Goal: Information Seeking & Learning: Learn about a topic

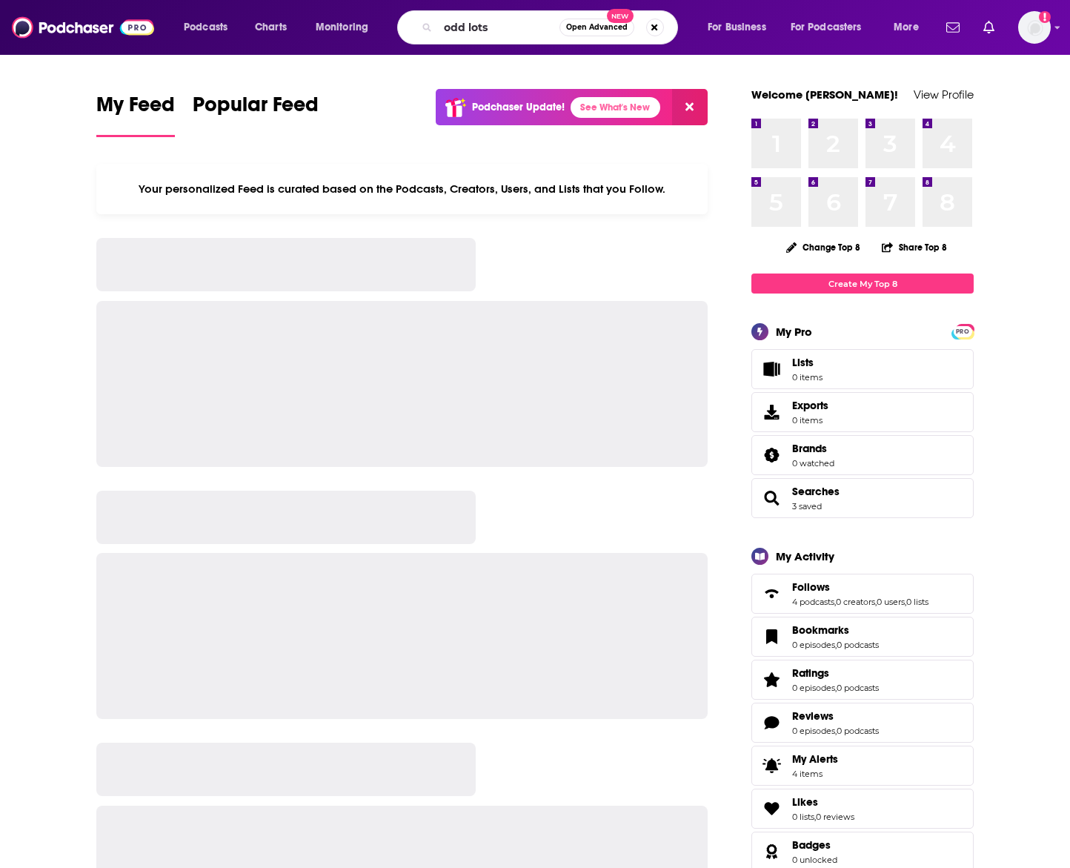
type input "odd lots"
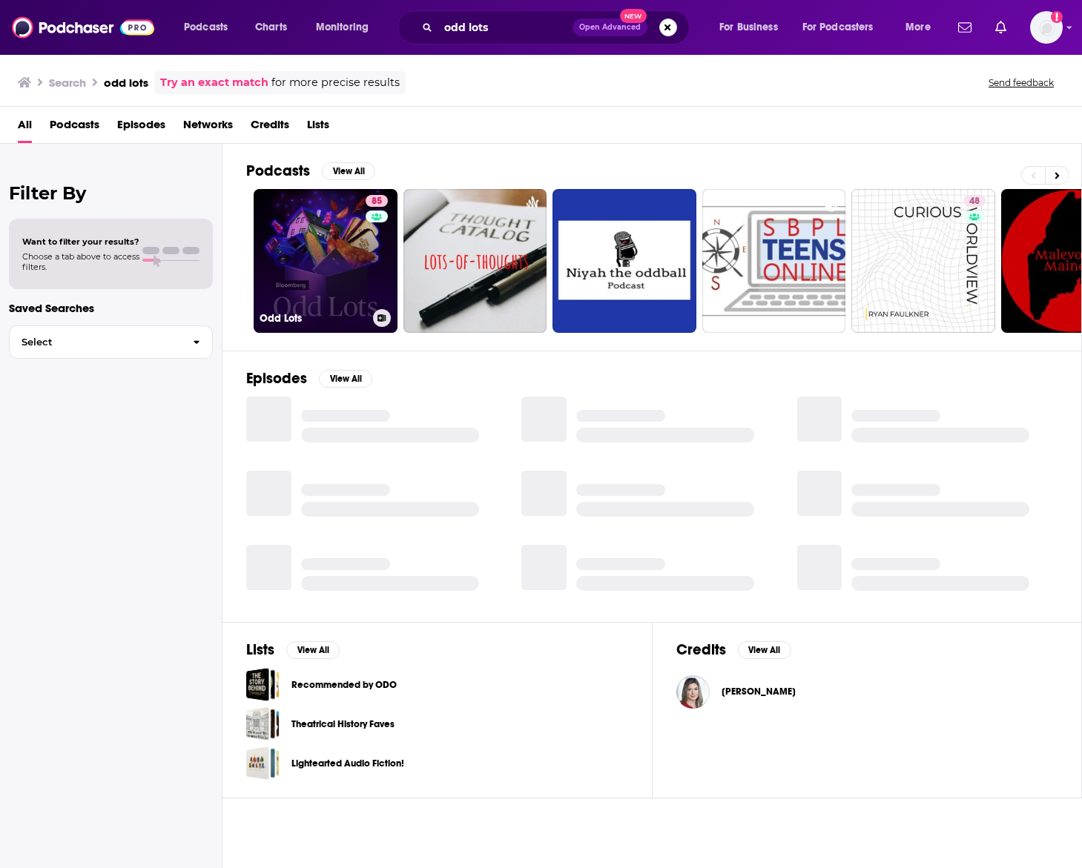
click at [329, 252] on link "85 Odd Lots" at bounding box center [326, 261] width 144 height 144
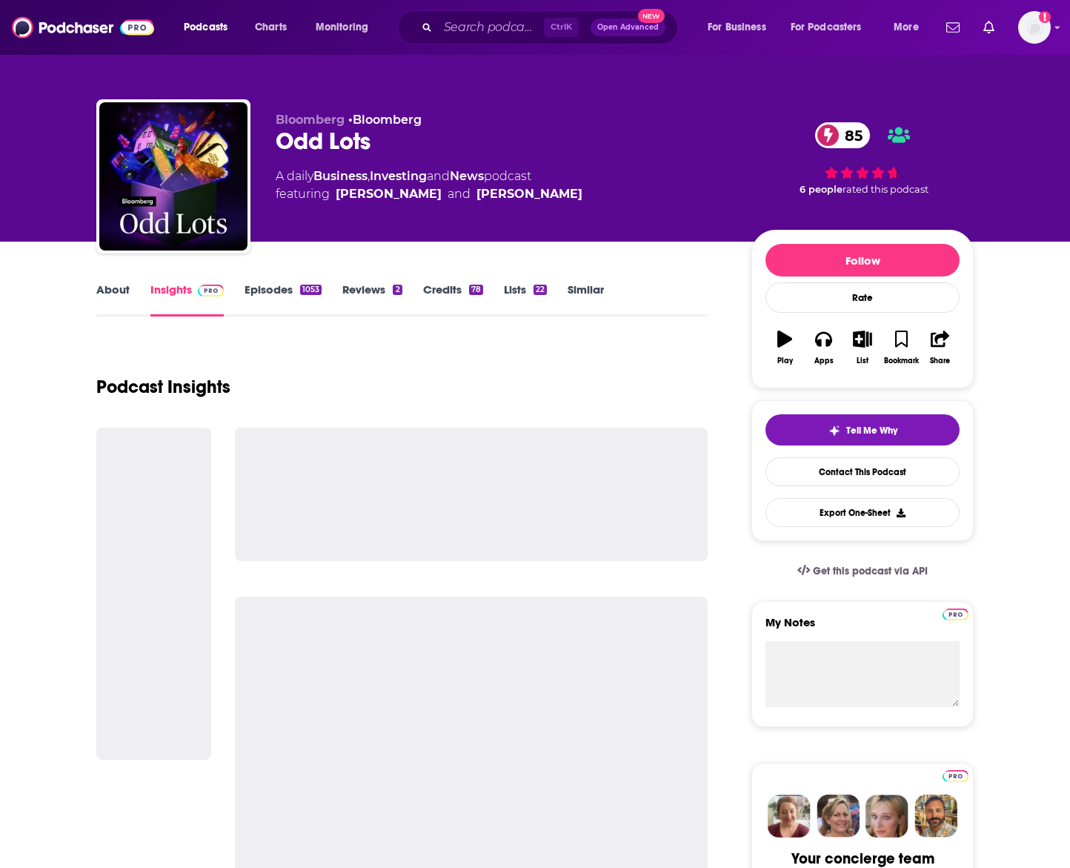
click at [287, 293] on link "Episodes 1053" at bounding box center [283, 299] width 77 height 34
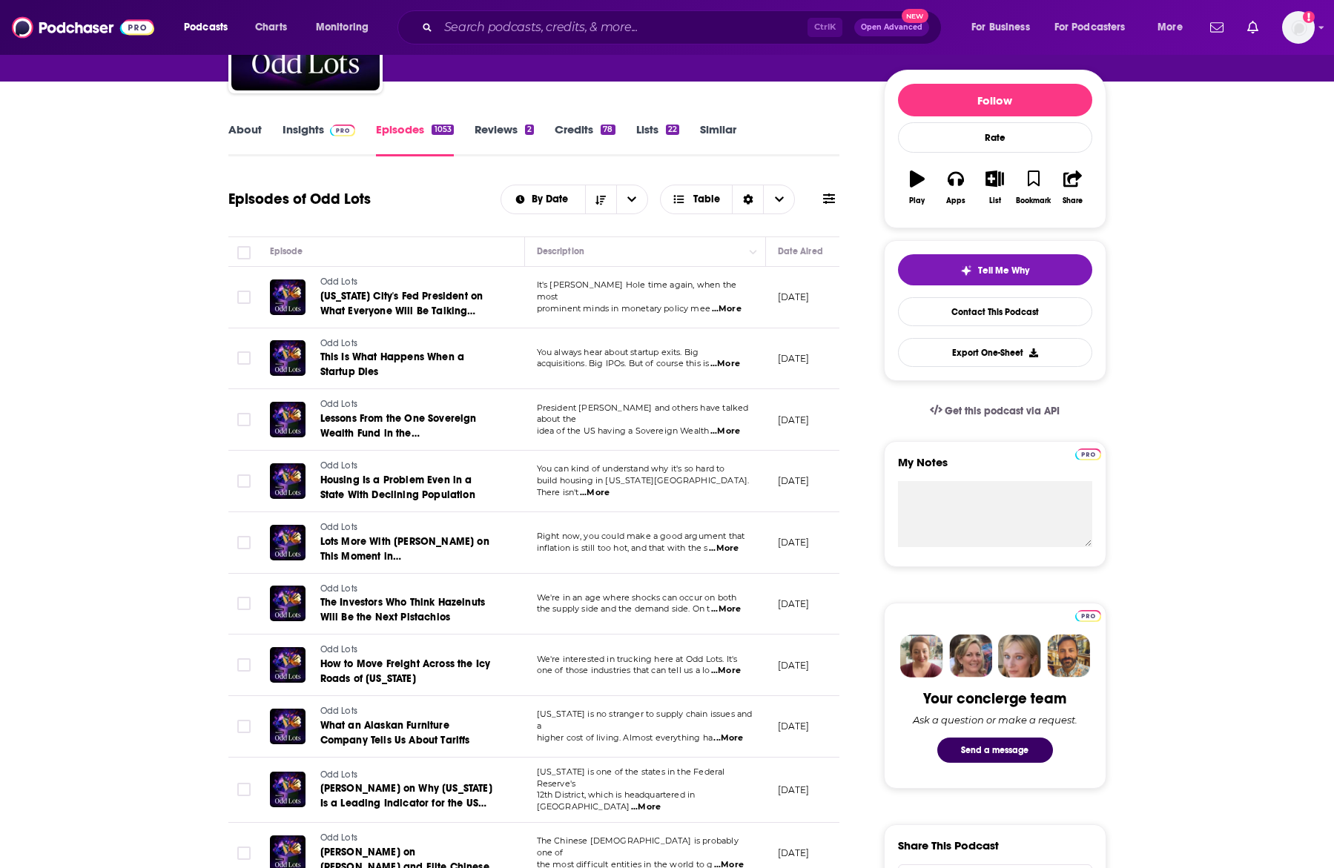
scroll to position [222, 0]
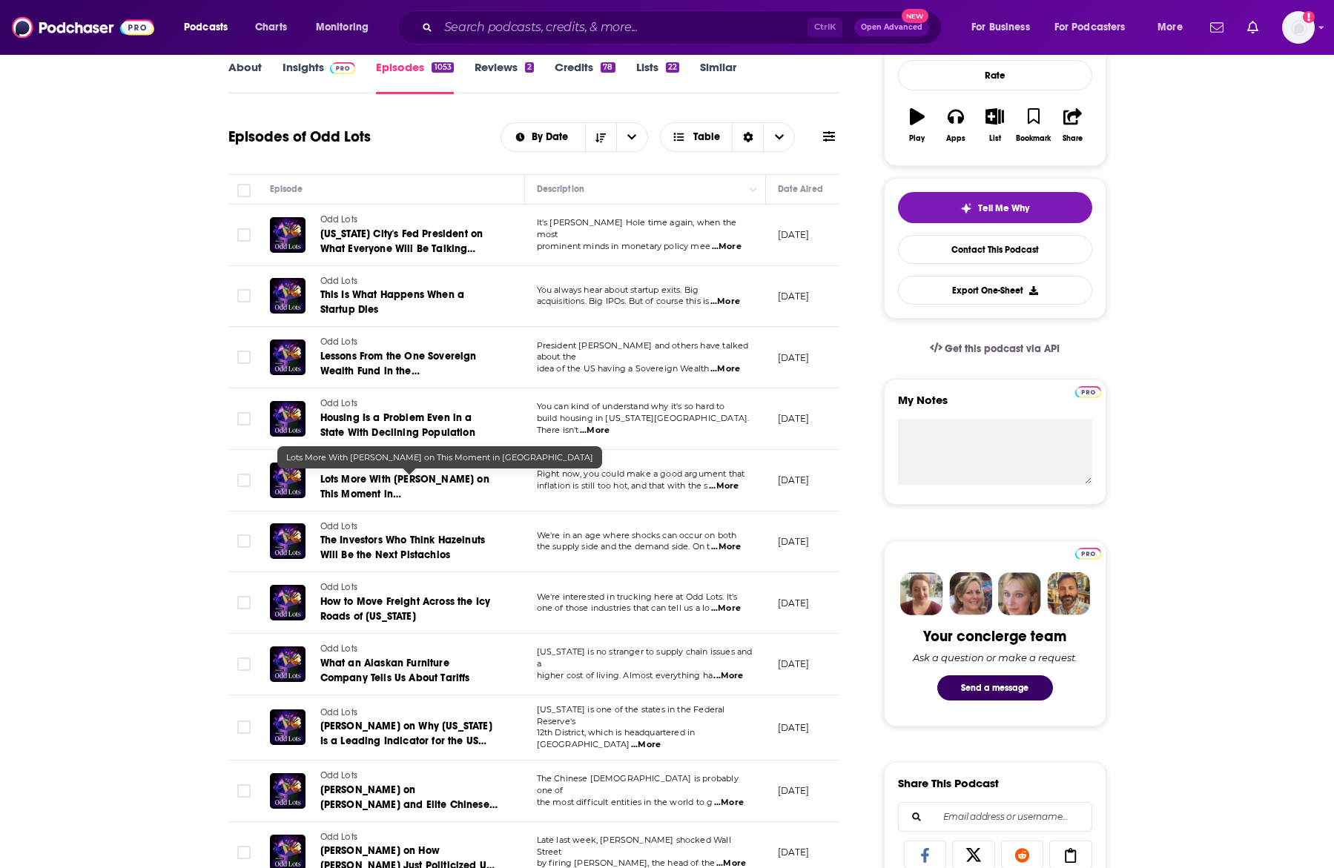
click at [363, 480] on span "Lots More With [PERSON_NAME] on This Moment in [GEOGRAPHIC_DATA]" at bounding box center [404, 494] width 169 height 42
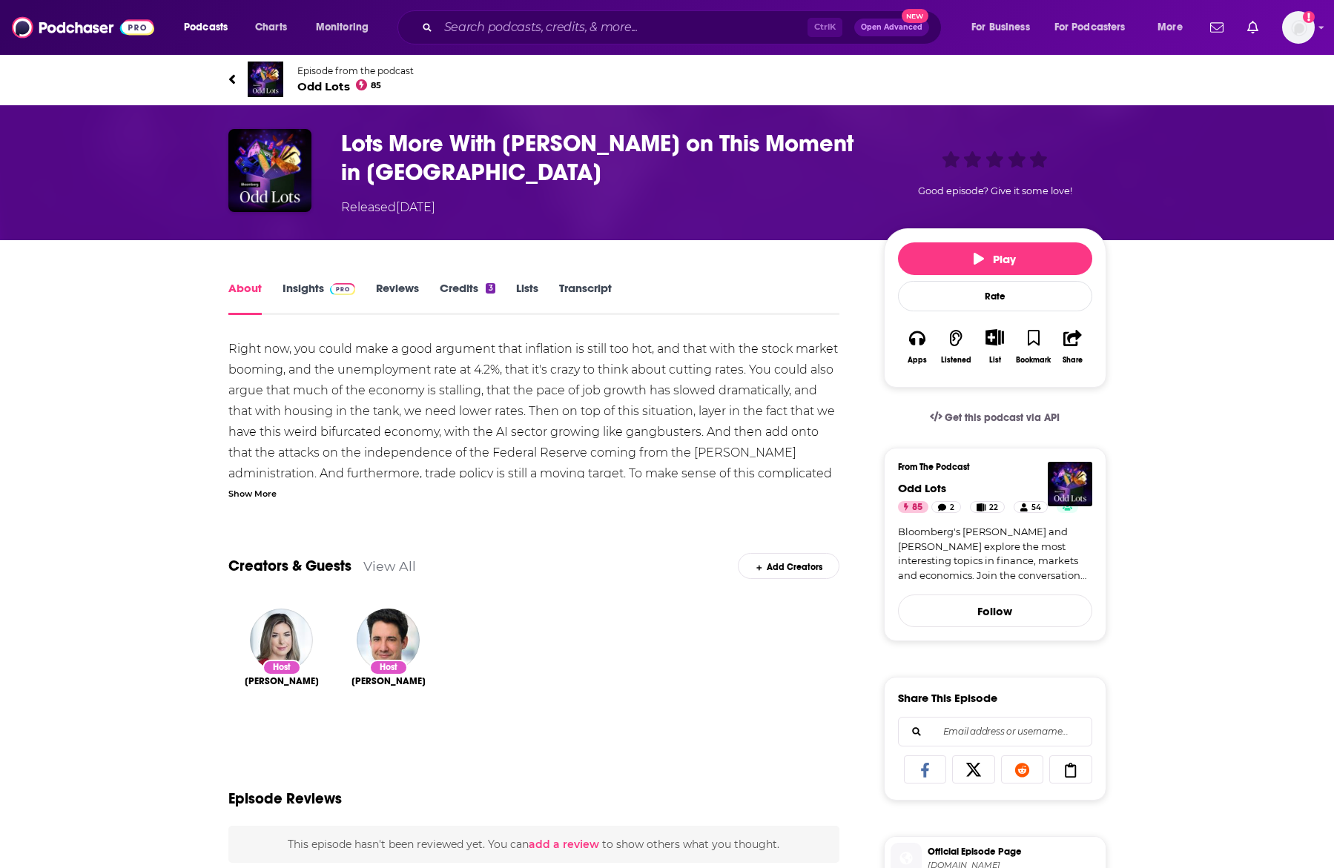
click at [577, 292] on link "Transcript" at bounding box center [585, 298] width 53 height 34
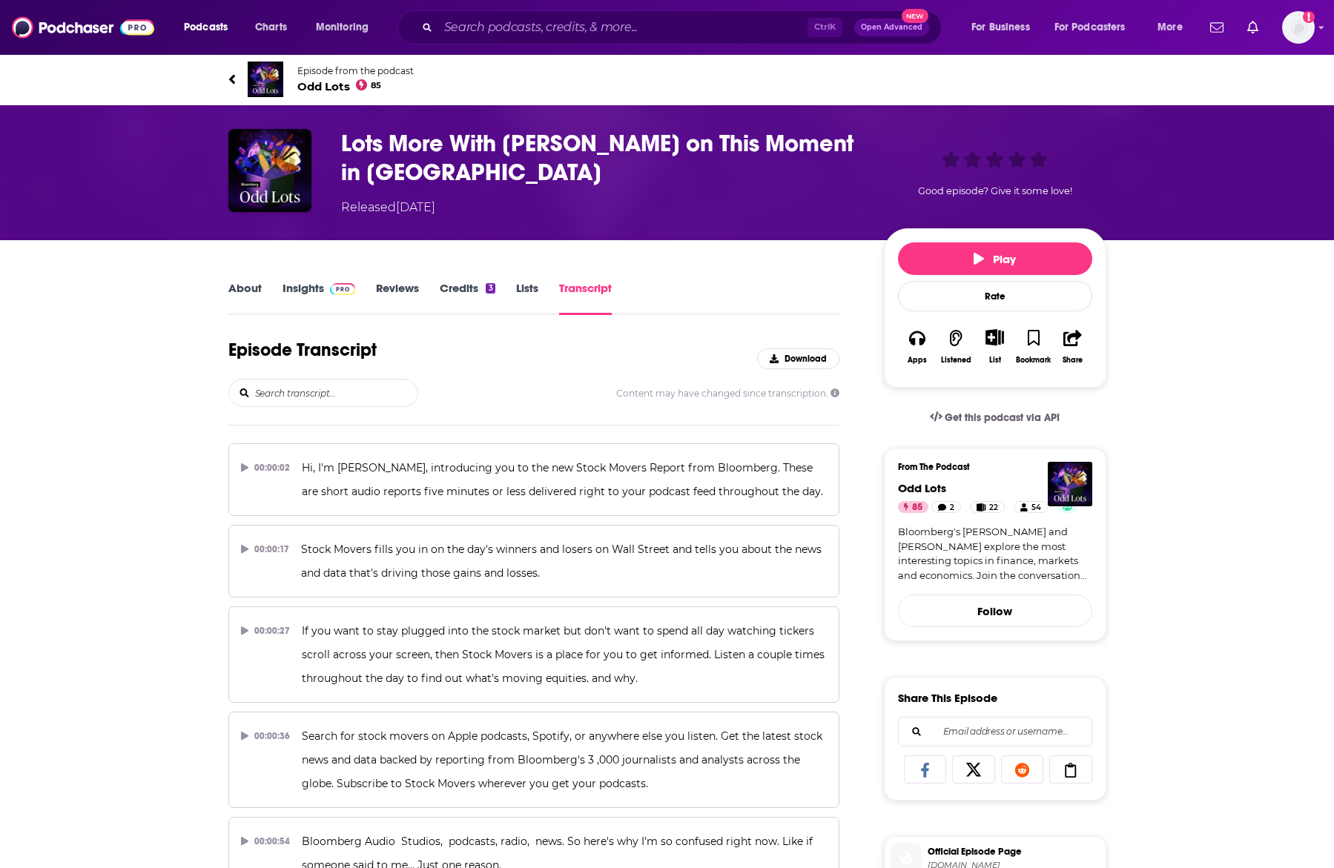
scroll to position [4157, 0]
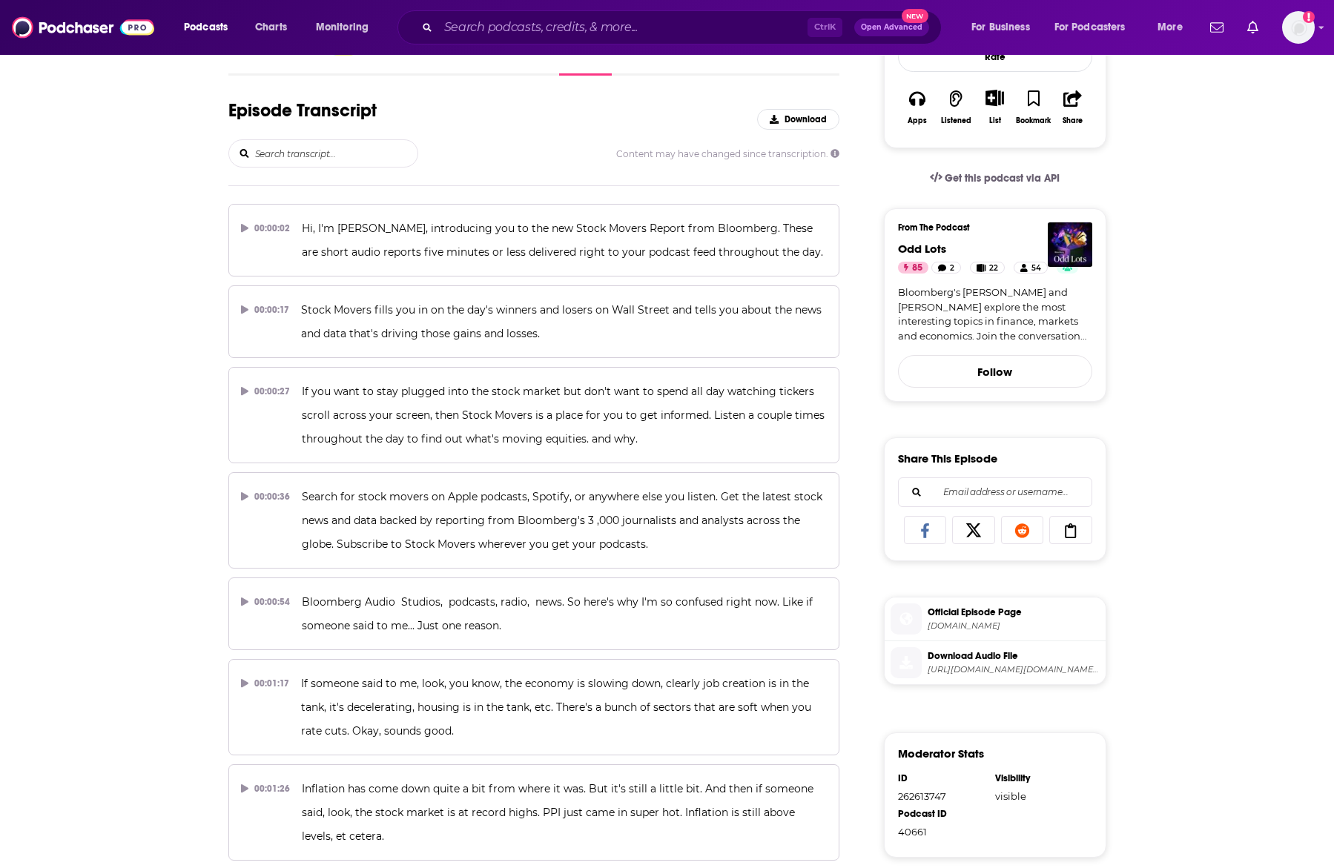
scroll to position [0, 0]
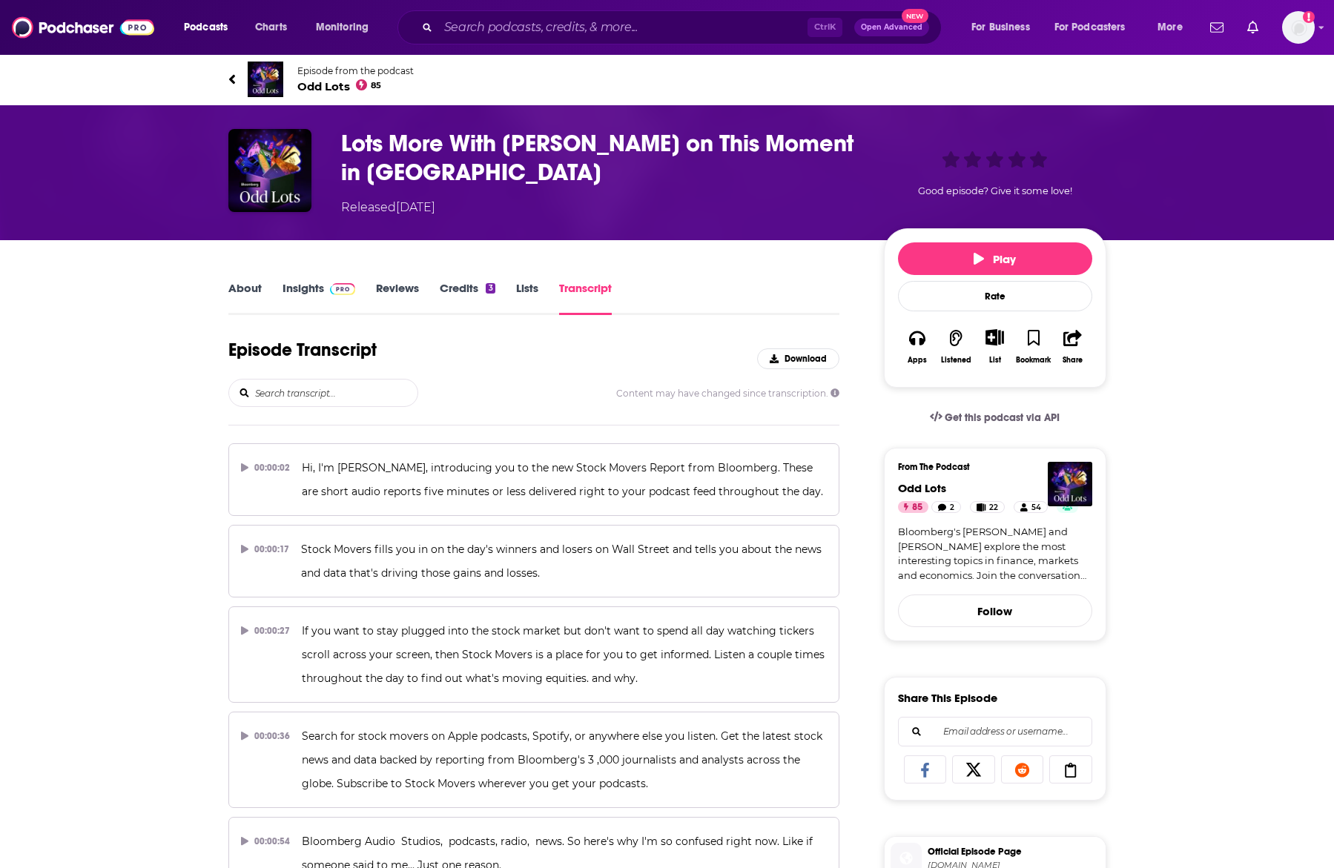
click at [236, 291] on link "About" at bounding box center [244, 298] width 33 height 34
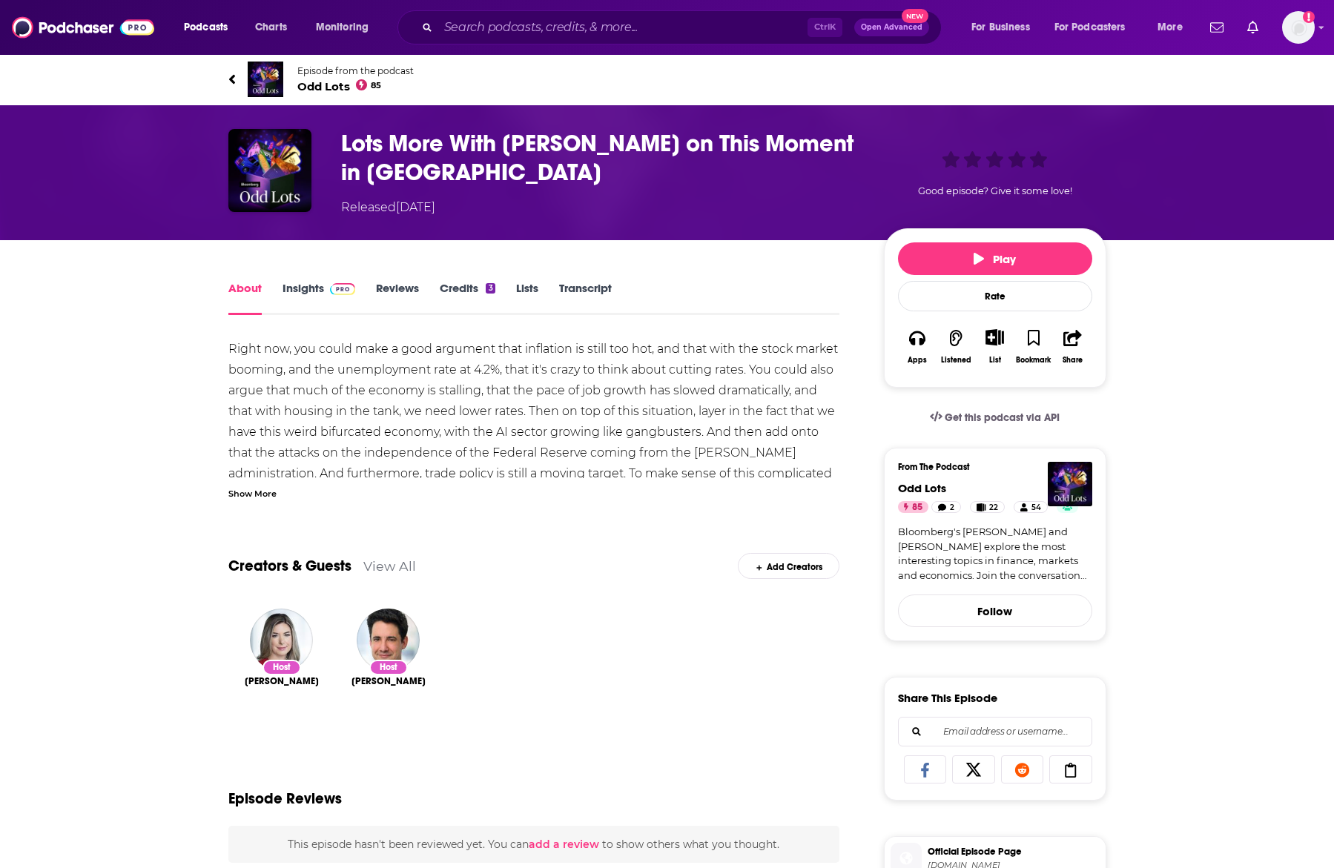
drag, startPoint x: 398, startPoint y: 206, endPoint x: 537, endPoint y: 206, distance: 138.6
click at [435, 206] on div "Released [DATE]" at bounding box center [388, 208] width 94 height 18
copy div "[DATE]"
click at [1070, 517] on div "About Insights Reviews Credits 3 Lists Transcript Right now, you could make a g…" at bounding box center [667, 821] width 1334 height 1162
click at [584, 281] on link "Transcript" at bounding box center [585, 298] width 53 height 34
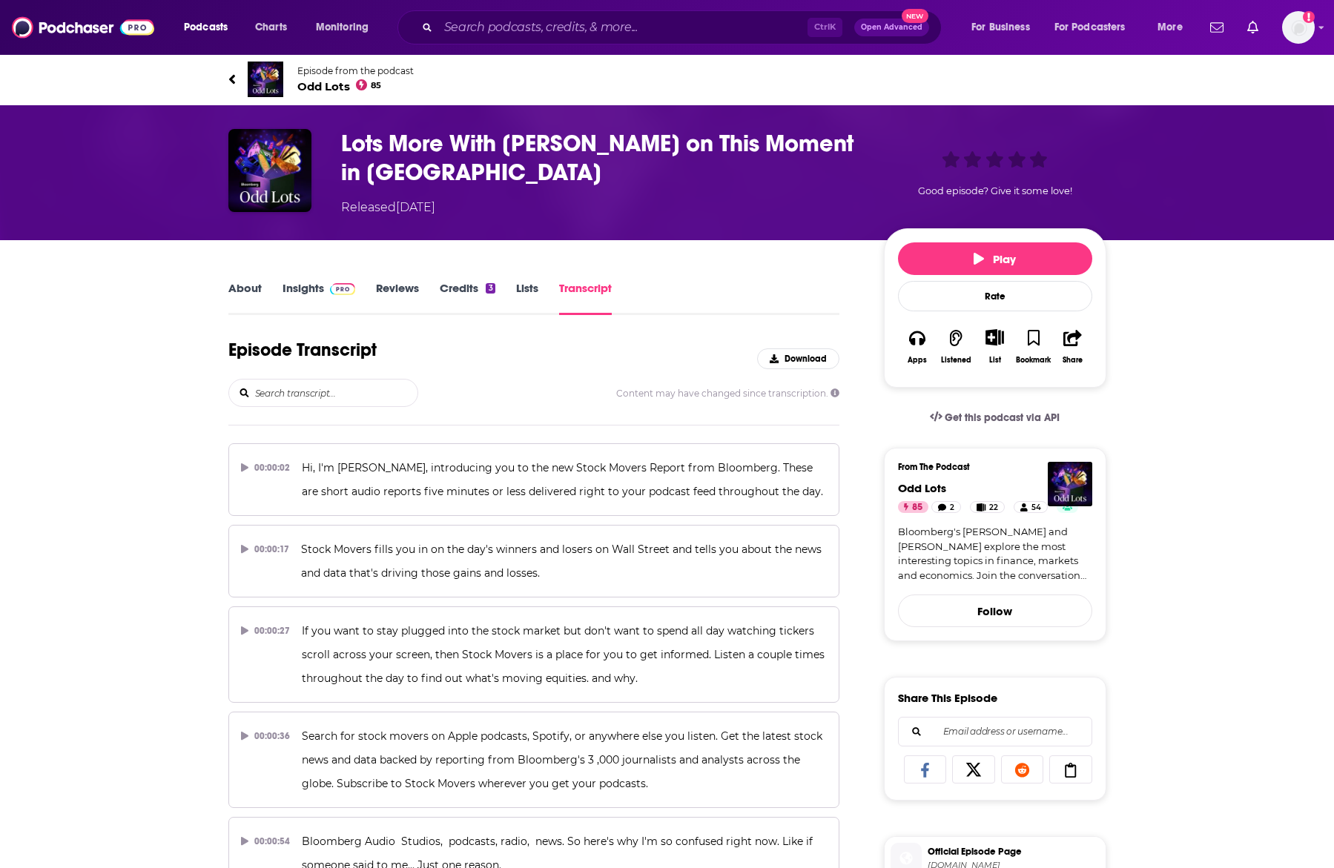
scroll to position [1494, 0]
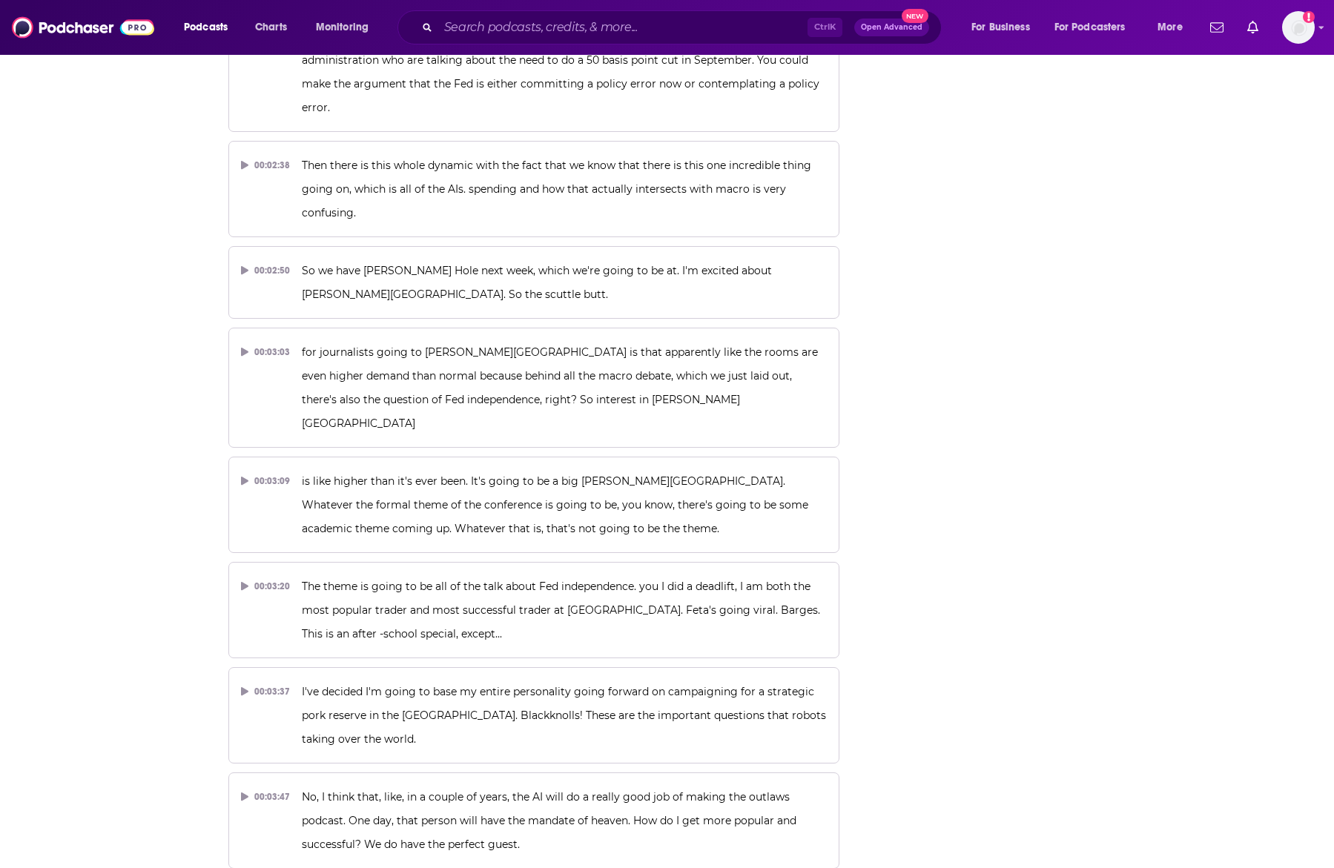
drag, startPoint x: 116, startPoint y: 188, endPoint x: 189, endPoint y: 122, distance: 98.2
